Goal: Task Accomplishment & Management: Complete application form

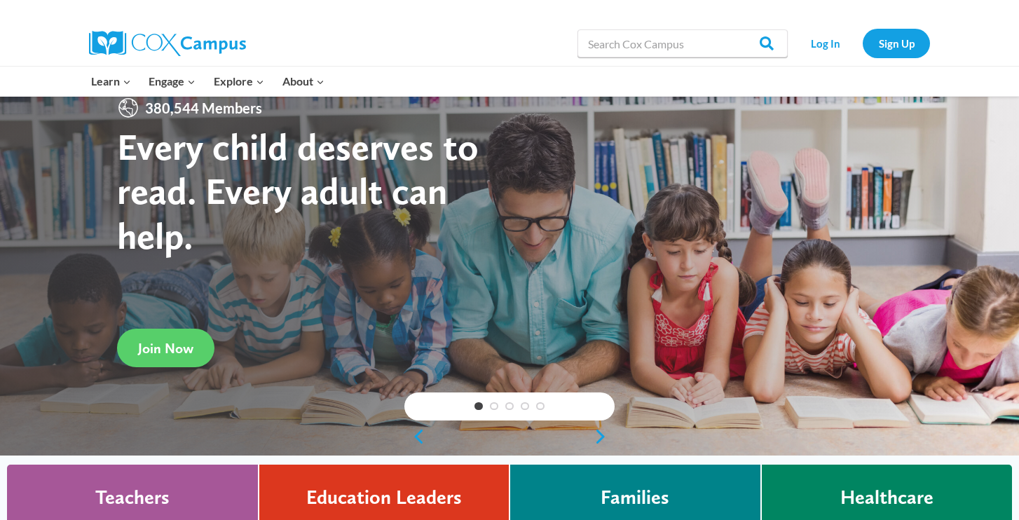
scroll to position [43, 0]
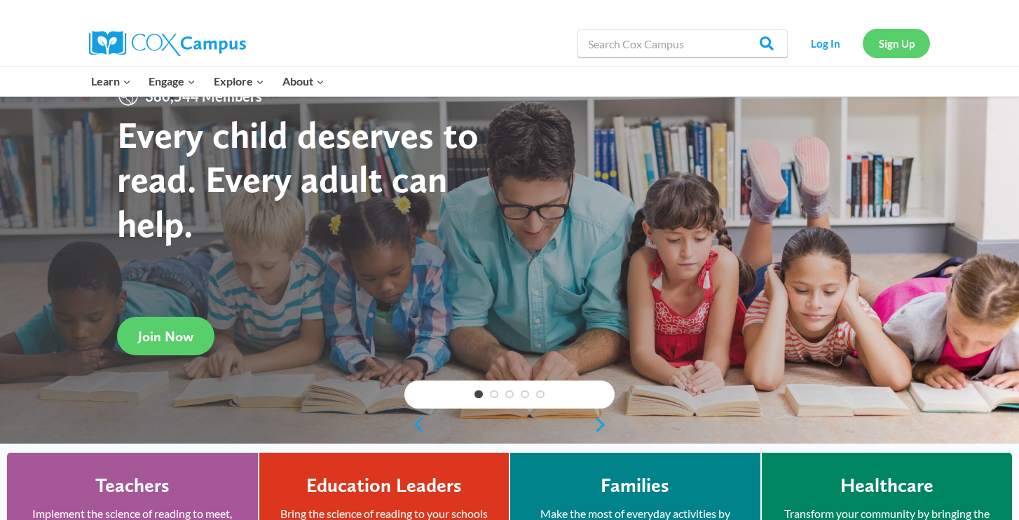
click at [885, 46] on link "Sign Up" at bounding box center [896, 43] width 67 height 29
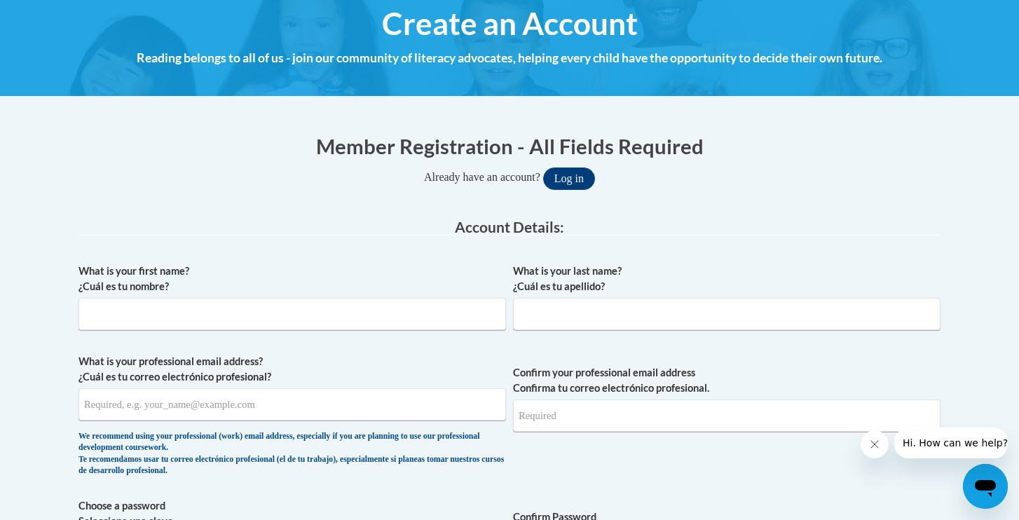
scroll to position [201, 0]
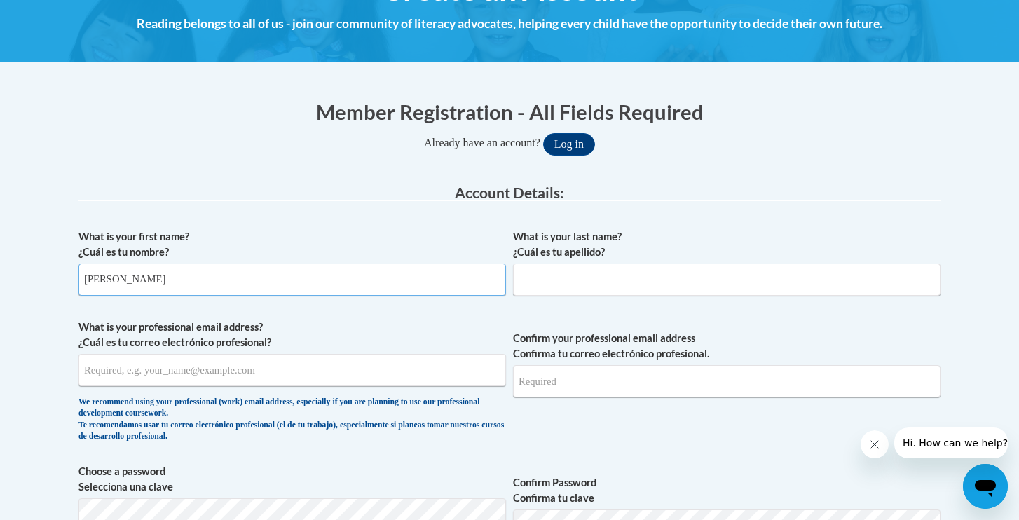
type input "[PERSON_NAME]"
type input "p"
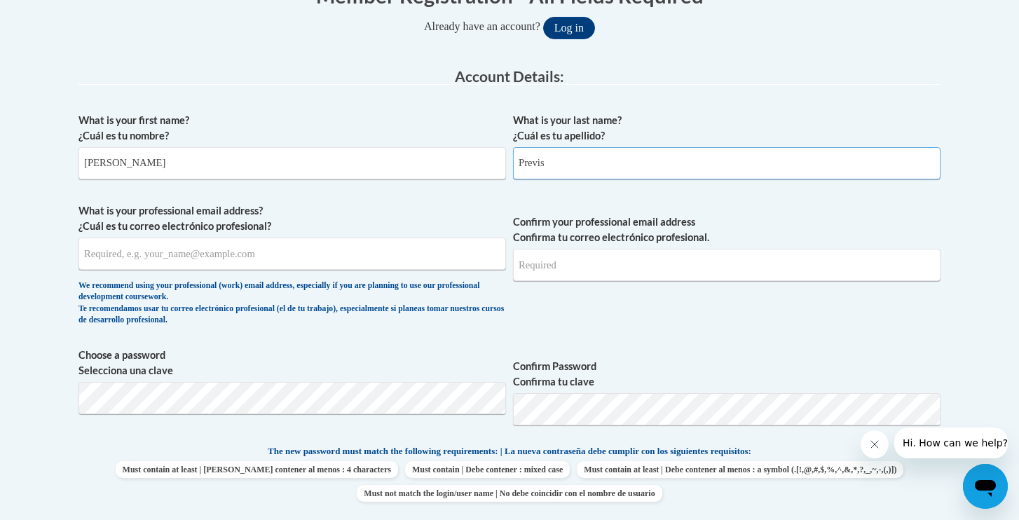
scroll to position [322, 0]
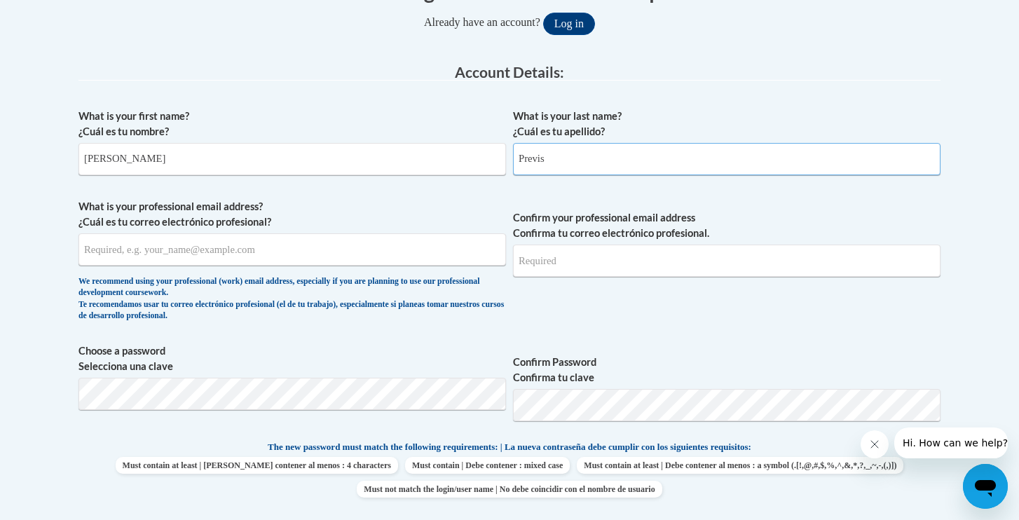
type input "Previs"
type input "[EMAIL_ADDRESS][DOMAIN_NAME]"
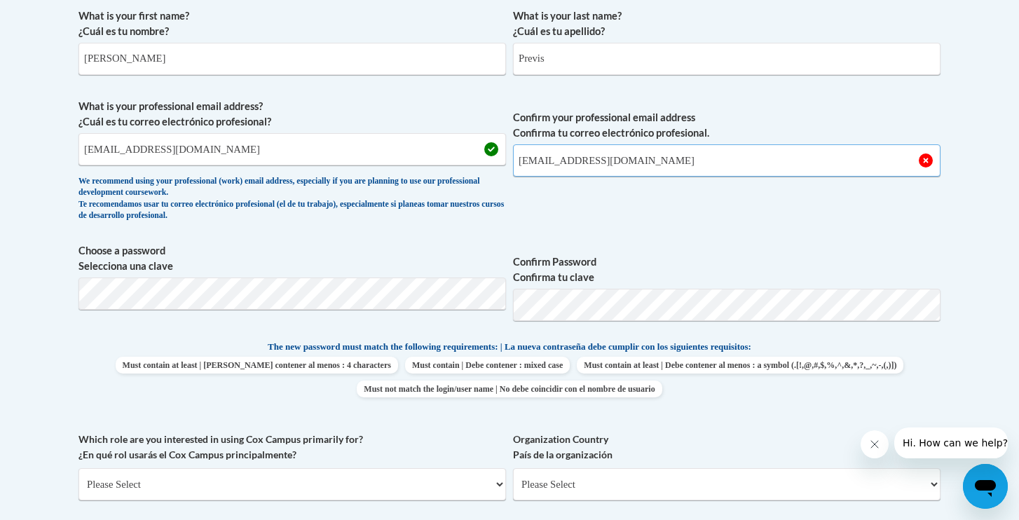
scroll to position [424, 0]
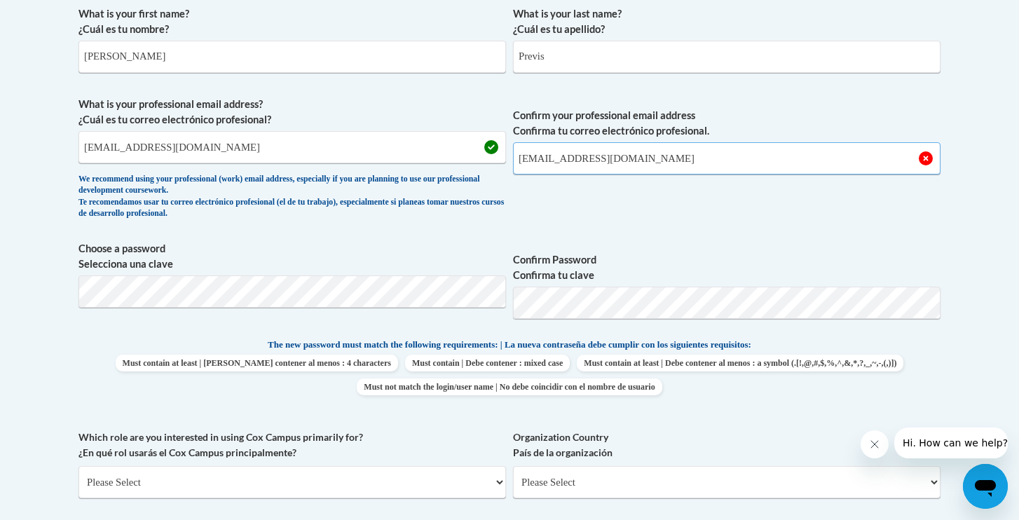
type input "[EMAIL_ADDRESS][DOMAIN_NAME]"
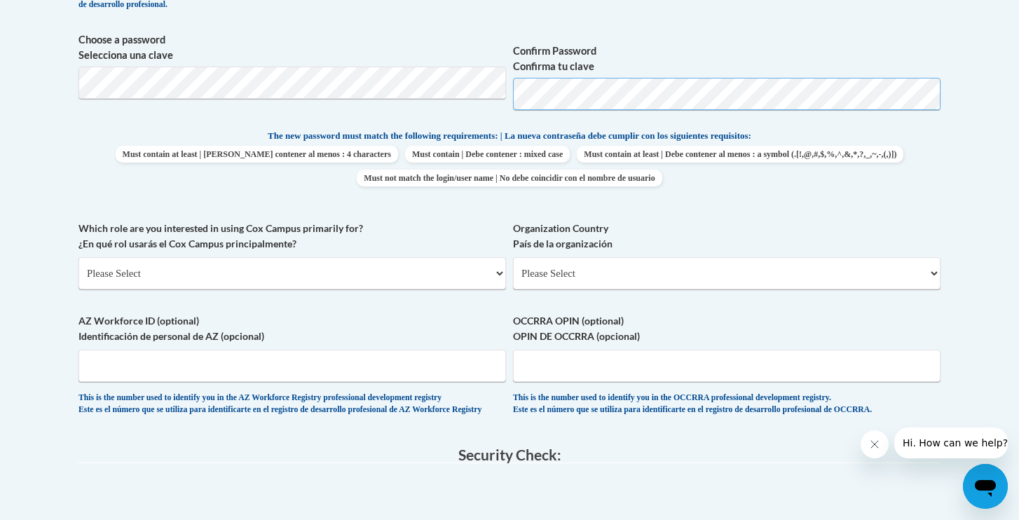
scroll to position [635, 0]
click at [507, 89] on span "Choose a password Selecciona una clave Confirm Password Confirma tu clave" at bounding box center [509, 74] width 862 height 89
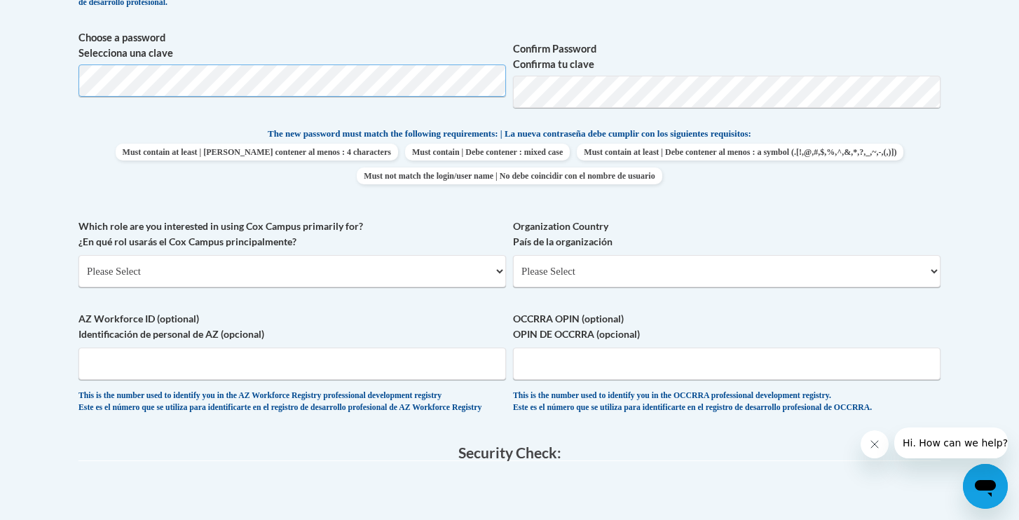
click at [32, 76] on body "This site uses cookies to help improve your learning experience. By continuing …" at bounding box center [509, 220] width 1019 height 1710
select select "5a18ea06-2b54-4451-96f2-d152daf9eac5"
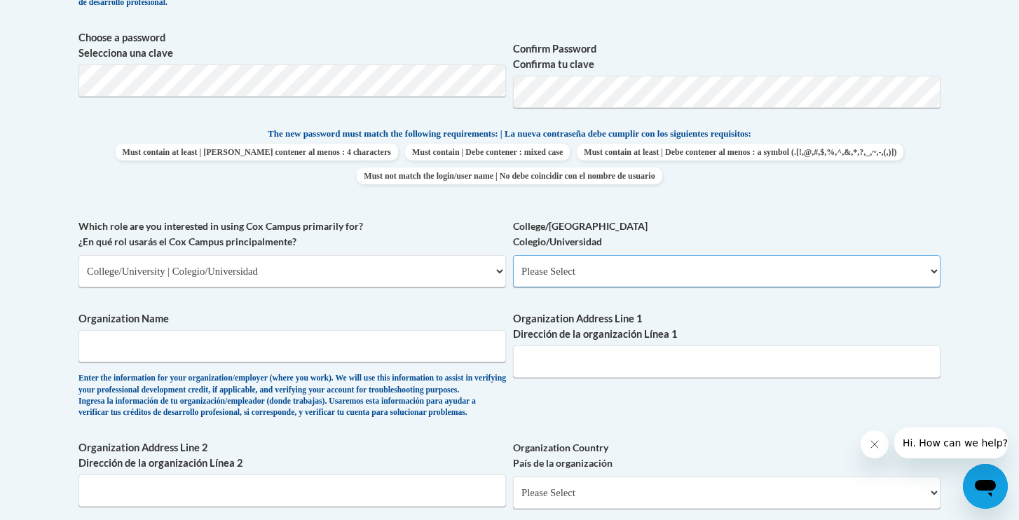
select select "99b32b07-cffc-426c-8bf6-0cd77760d84b"
type input "[US_STATE] Commenwealth UNIVERSITY"
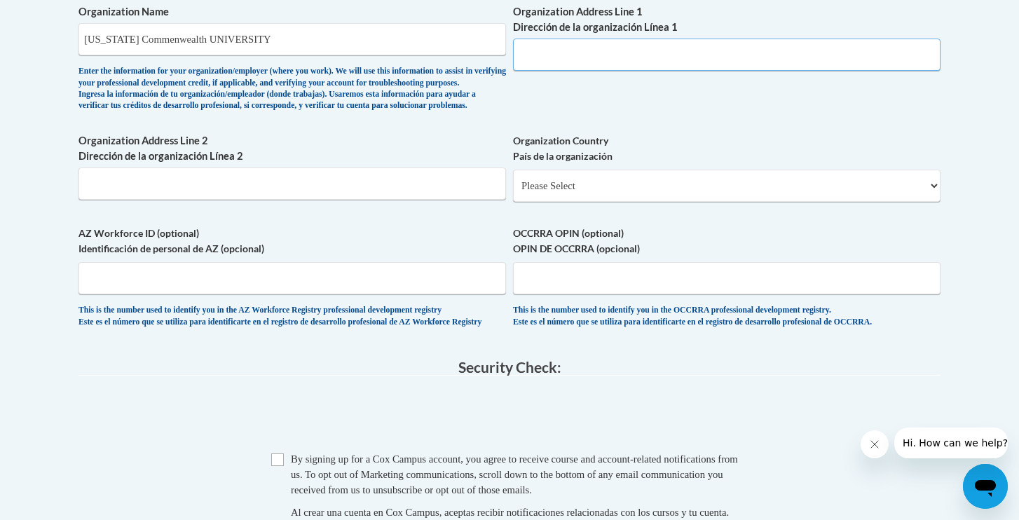
scroll to position [942, 0]
paste input "1000 Floyd Ave, Richmond, VA 23284"
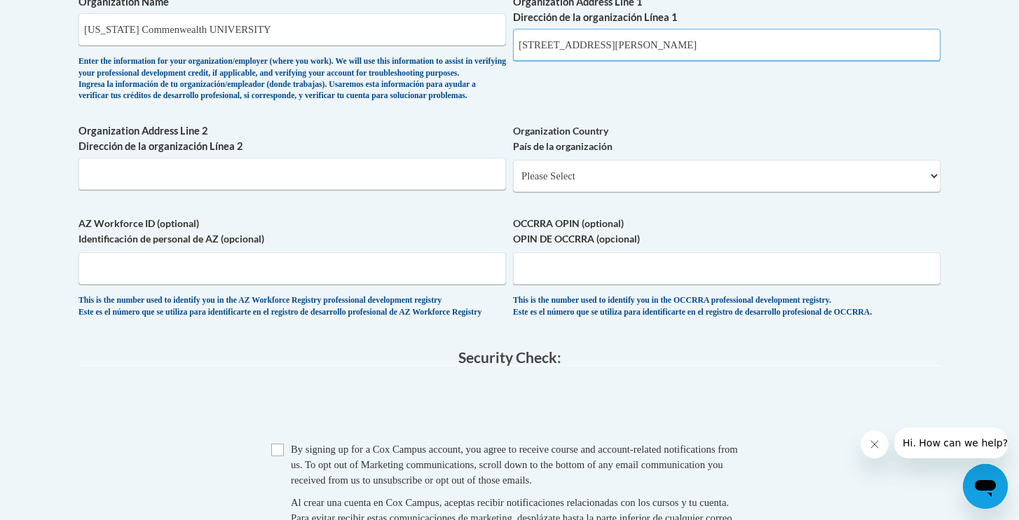
scroll to position [953, 0]
type input "1000 Floyd Ave, Richmond, VA 23284"
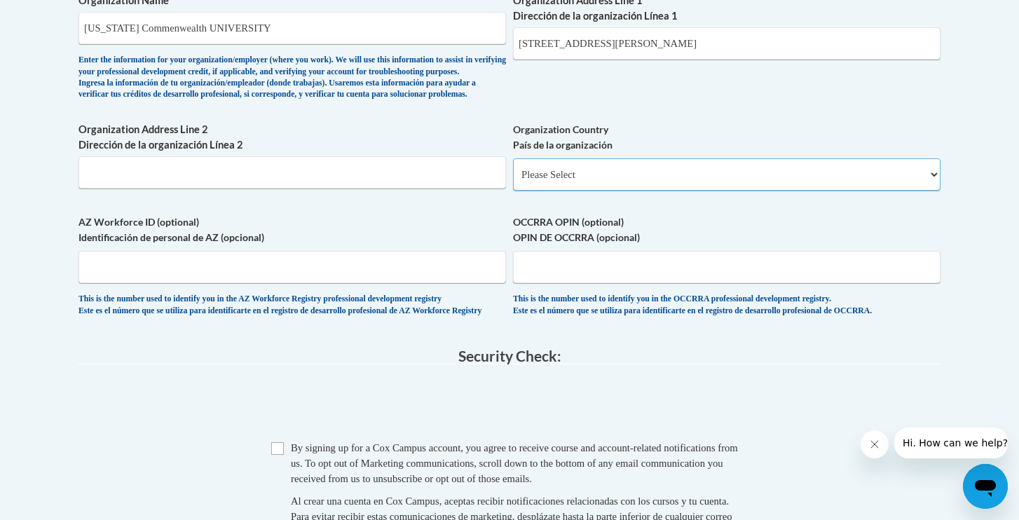
select select "ad49bcad-a171-4b2e-b99c-48b446064914"
select select
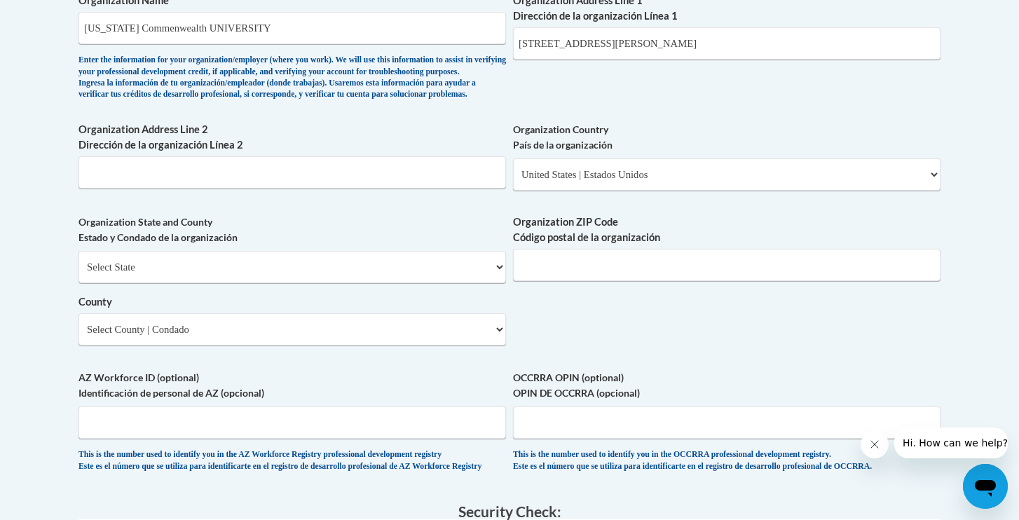
click at [406, 287] on div "Select State Alabama Alaska Arizona Arkansas California Colorado Connecticut De…" at bounding box center [291, 298] width 427 height 95
select select "Virginia"
drag, startPoint x: 642, startPoint y: 34, endPoint x: 692, endPoint y: 36, distance: 50.5
click at [692, 36] on input "1000 Floyd Ave, Richmond, VA 23284" at bounding box center [726, 43] width 427 height 32
click at [664, 275] on input "Organization ZIP Code Código postal de la organización" at bounding box center [726, 265] width 427 height 32
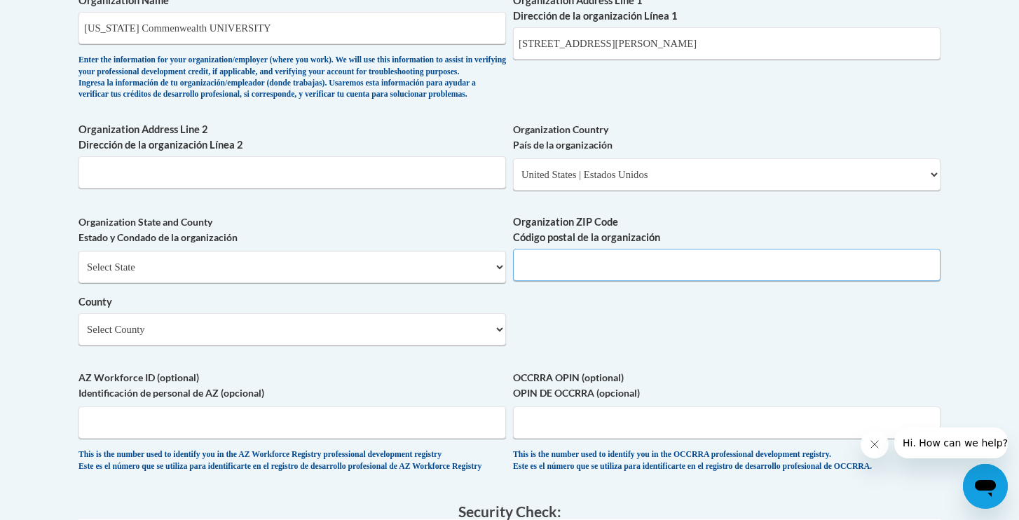
paste input "VA 23284"
drag, startPoint x: 530, startPoint y: 277, endPoint x: 542, endPoint y: 277, distance: 11.9
click at [542, 277] on input "VA 23284" at bounding box center [726, 265] width 427 height 32
type input "23284"
drag, startPoint x: 713, startPoint y: 33, endPoint x: 645, endPoint y: 34, distance: 67.3
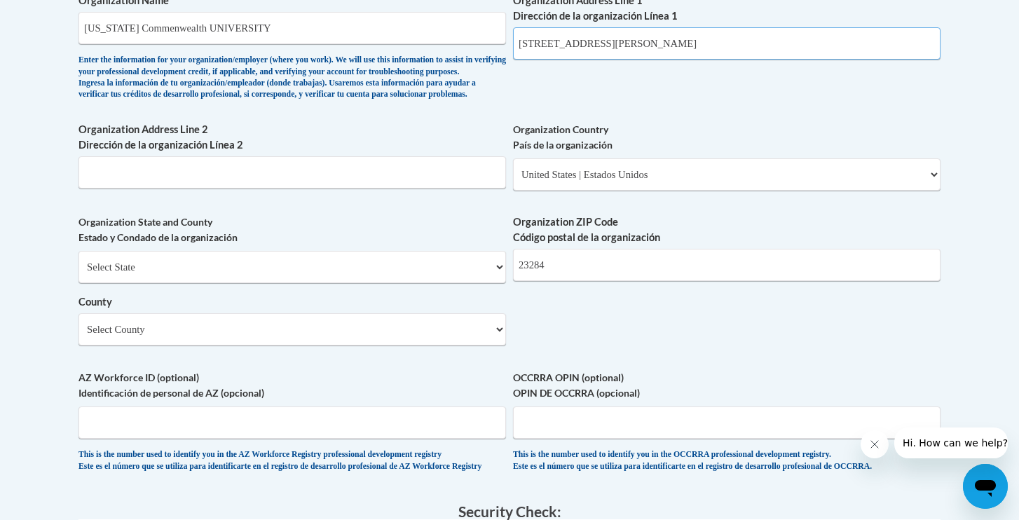
click at [645, 34] on input "1000 Floyd Ave, Richmond, VA 23284" at bounding box center [726, 43] width 427 height 32
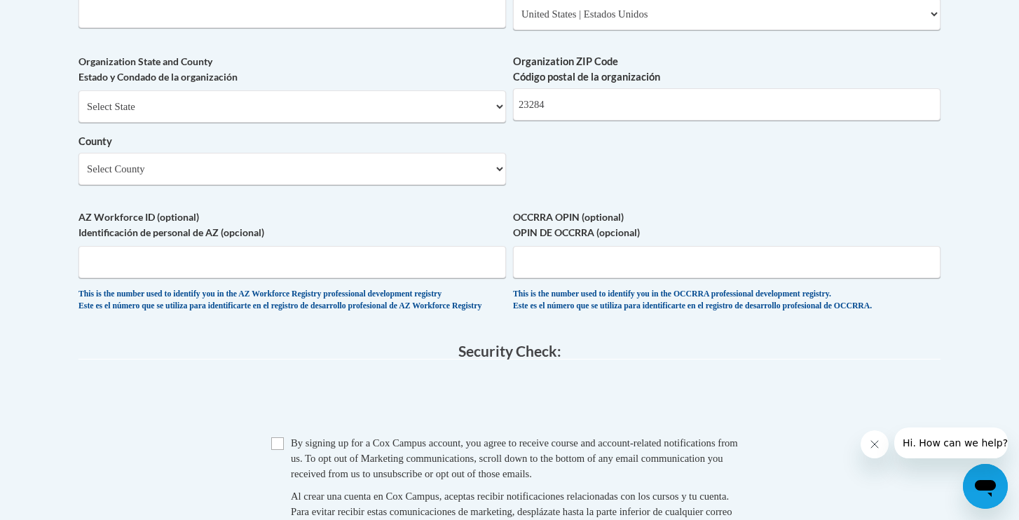
scroll to position [1116, 0]
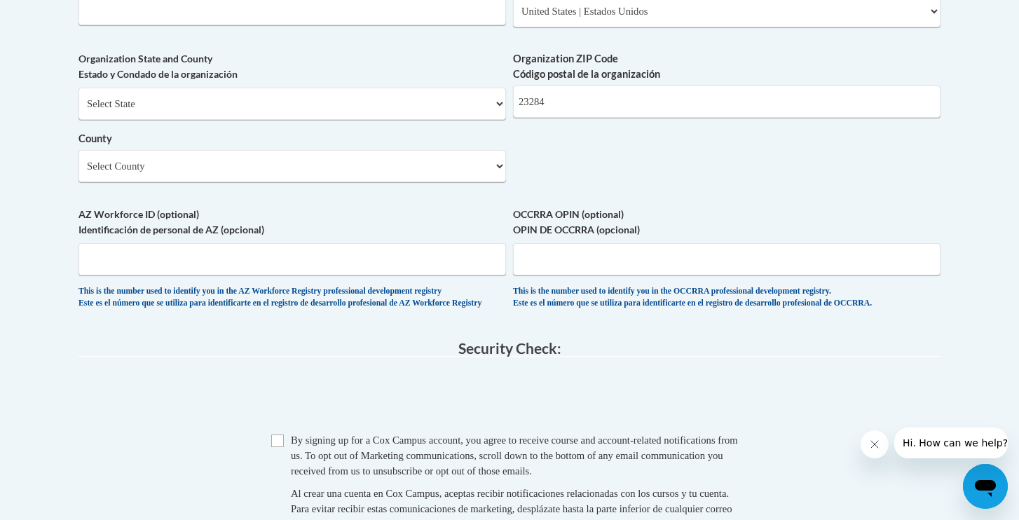
type input "[STREET_ADDRESS]"
select select "Richmond"
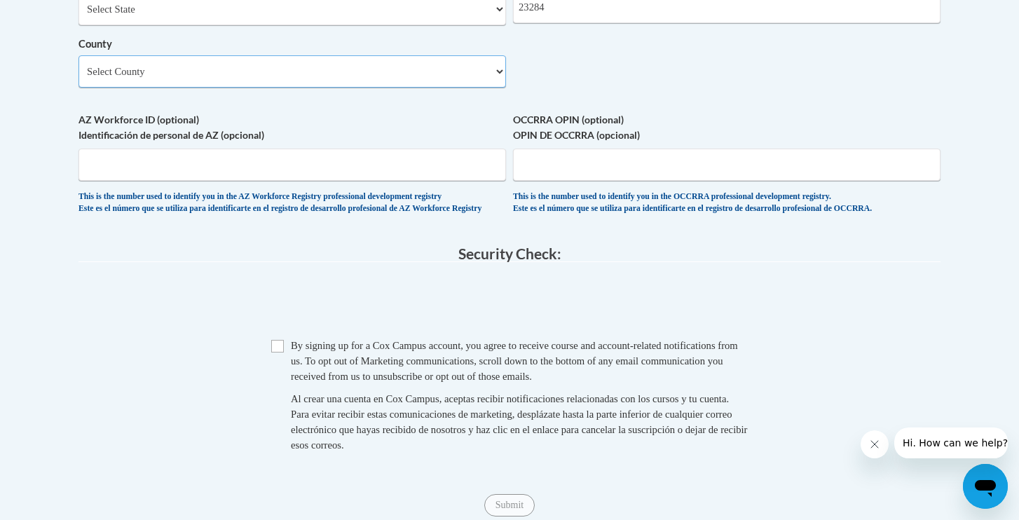
scroll to position [1212, 0]
click at [276, 359] on span "Checkbox By signing up for a Cox Campus account, you agree to receive course an…" at bounding box center [509, 401] width 476 height 129
click at [280, 348] on input "Checkbox" at bounding box center [277, 345] width 13 height 13
checkbox input "true"
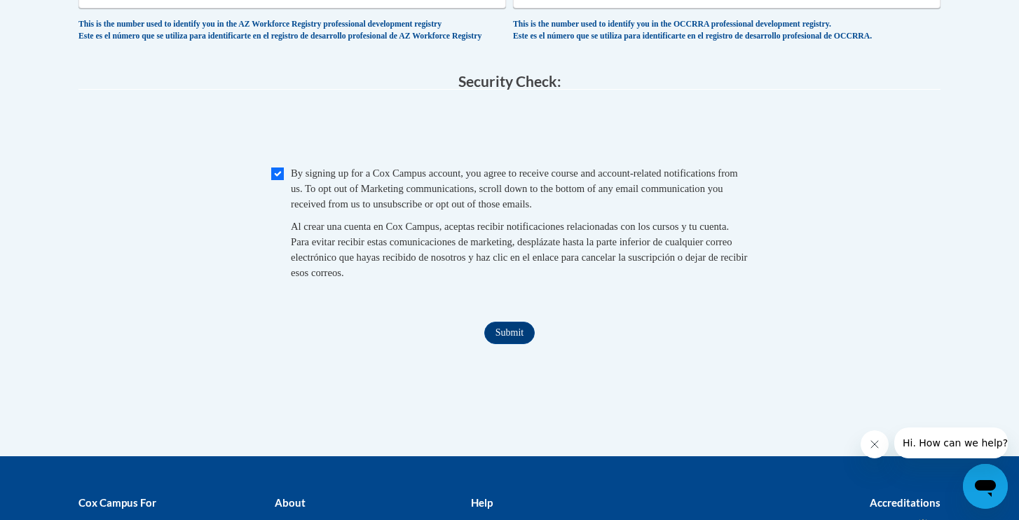
scroll to position [1387, 0]
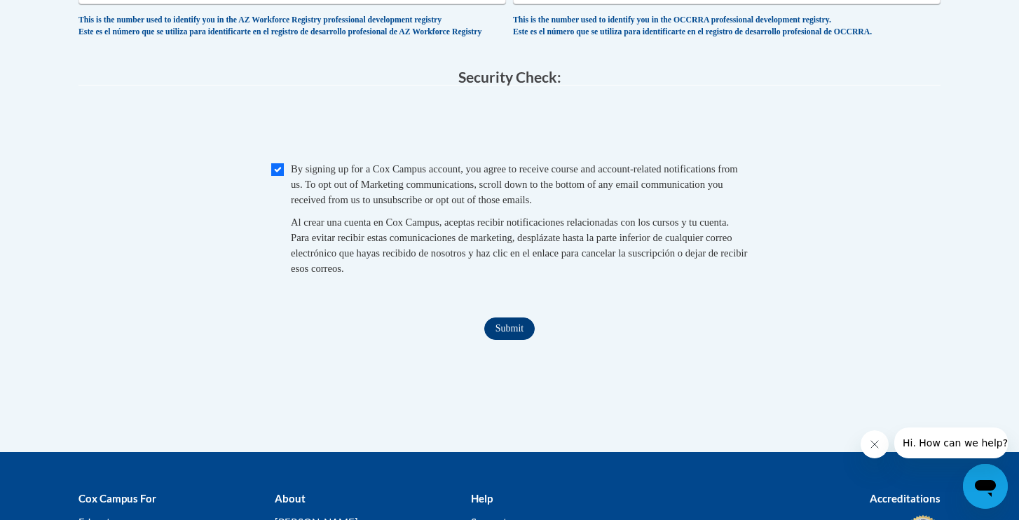
click at [525, 336] on input "Submit" at bounding box center [509, 328] width 50 height 22
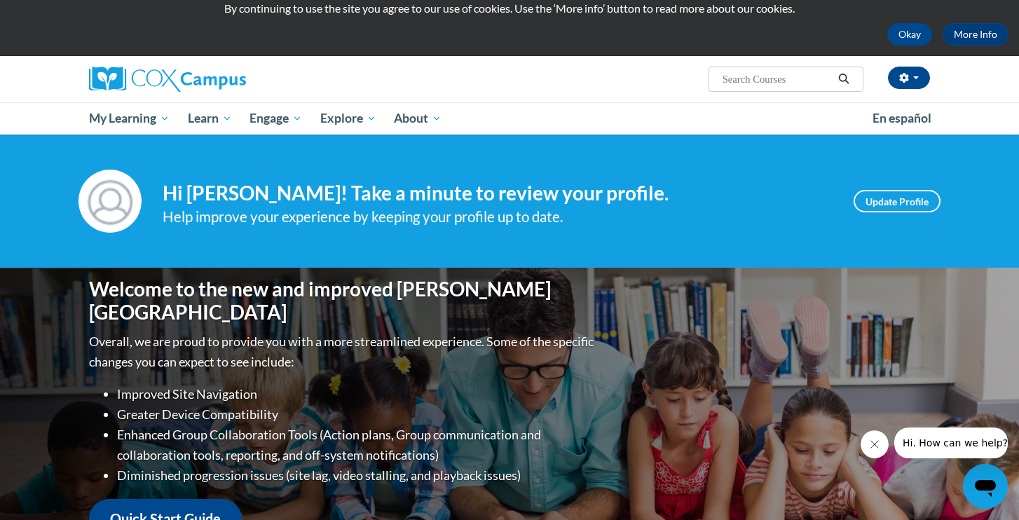
scroll to position [51, 0]
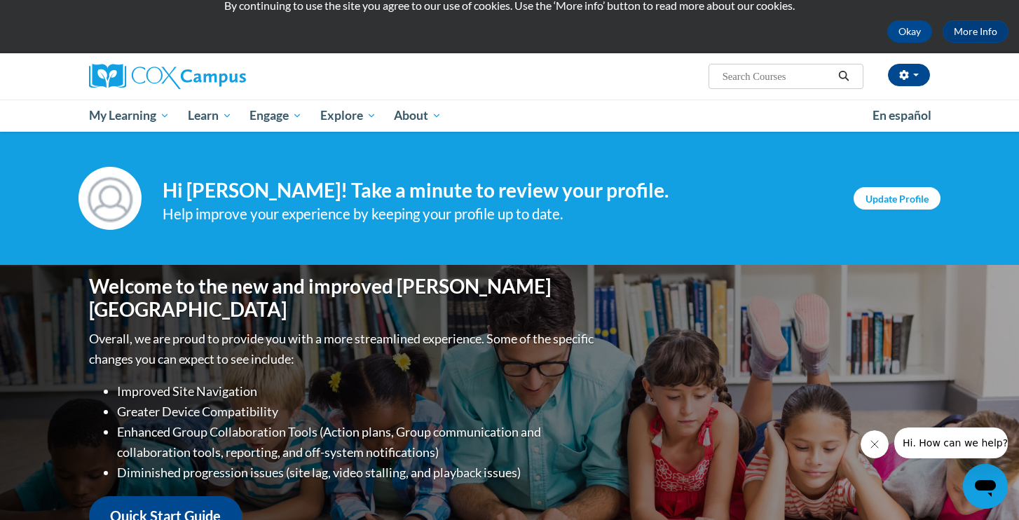
click at [900, 196] on link "Update Profile" at bounding box center [896, 198] width 87 height 22
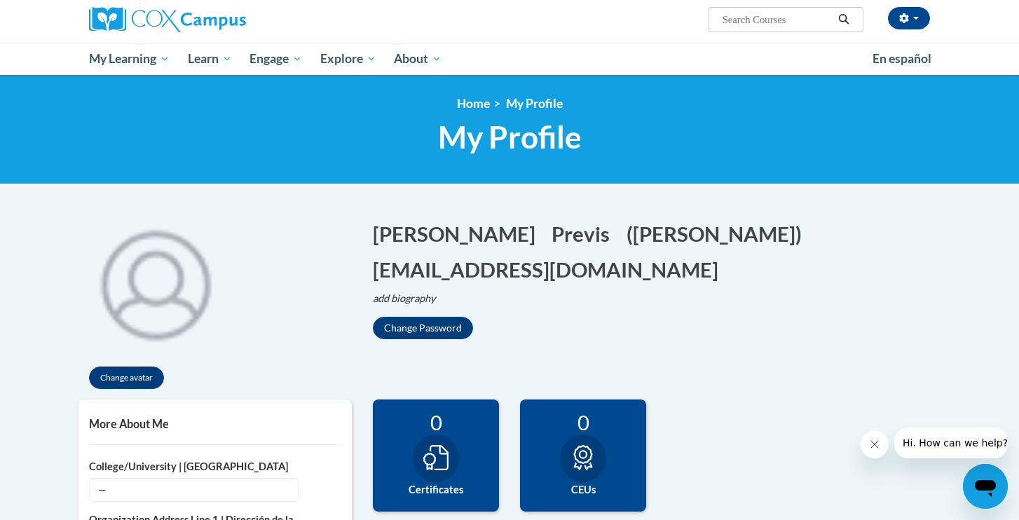
scroll to position [110, 0]
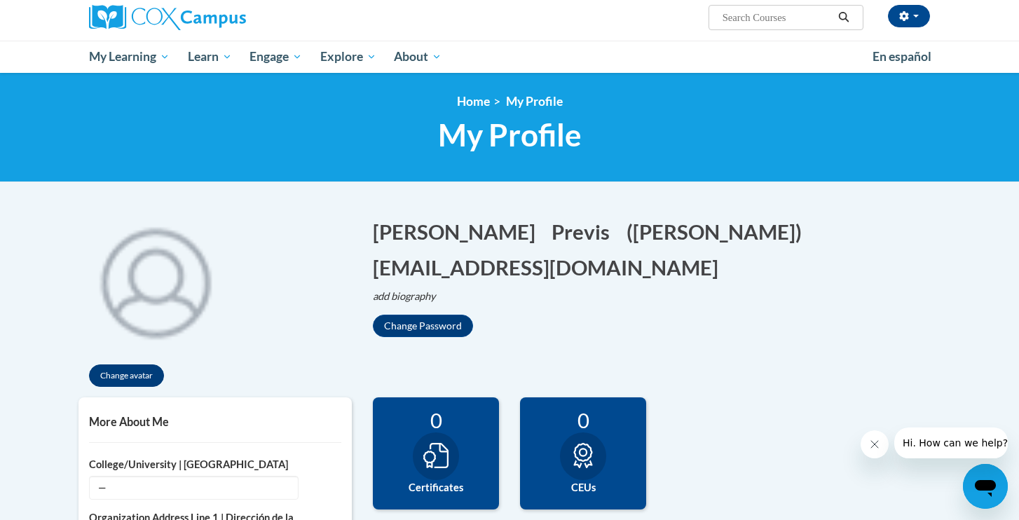
click at [128, 376] on button "Change avatar" at bounding box center [126, 375] width 75 height 22
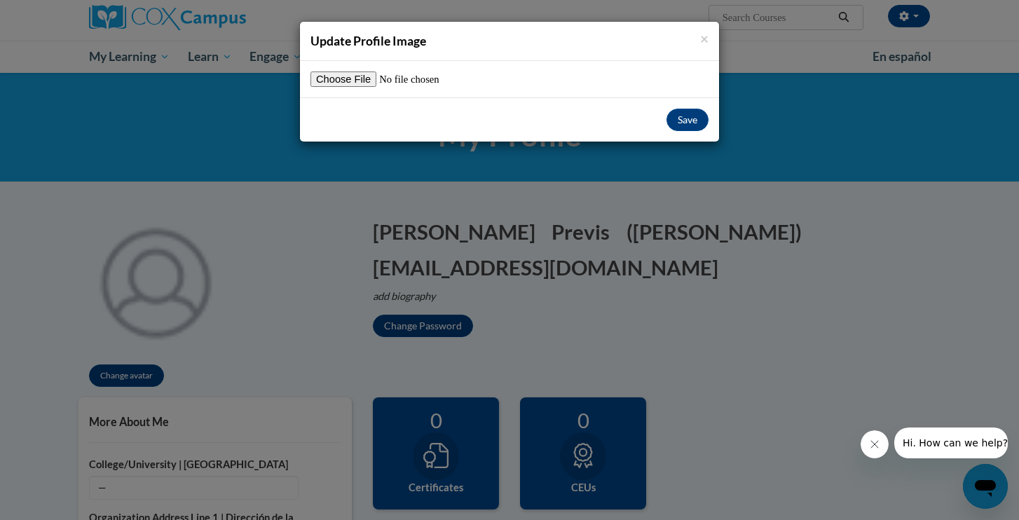
click at [355, 79] on input "file" at bounding box center [397, 78] width 175 height 15
click at [679, 115] on button "Save" at bounding box center [687, 120] width 42 height 22
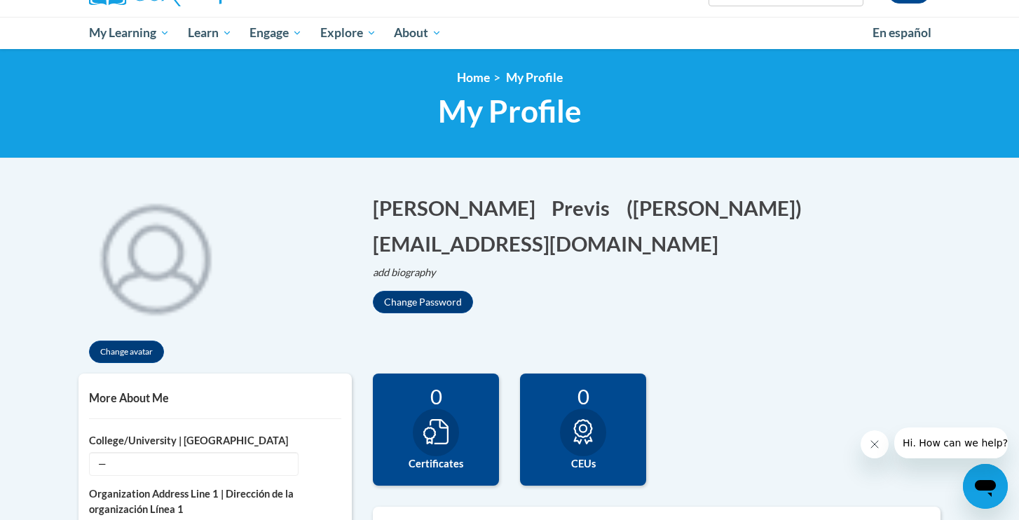
scroll to position [138, 0]
